Goal: Transaction & Acquisition: Download file/media

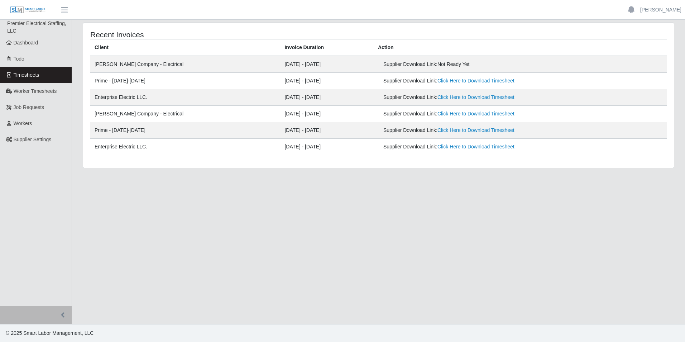
click at [443, 82] on link "Click Here to Download Timesheet" at bounding box center [475, 81] width 77 height 6
click at [28, 73] on span "Timesheets" at bounding box center [27, 75] width 26 height 6
click at [467, 80] on link "Click Here to Download Timesheet" at bounding box center [475, 81] width 77 height 6
